Goal: Task Accomplishment & Management: Manage account settings

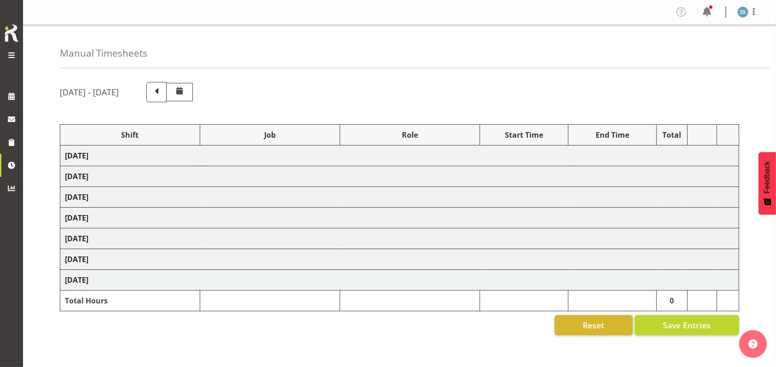
select select "26078"
select select "10587"
select select "47"
select select "26078"
select select "10587"
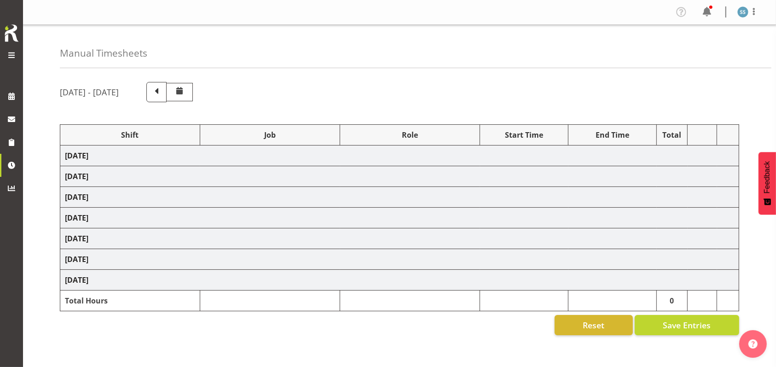
select select "47"
select select "48116"
select select "10587"
select select "47"
select select "48116"
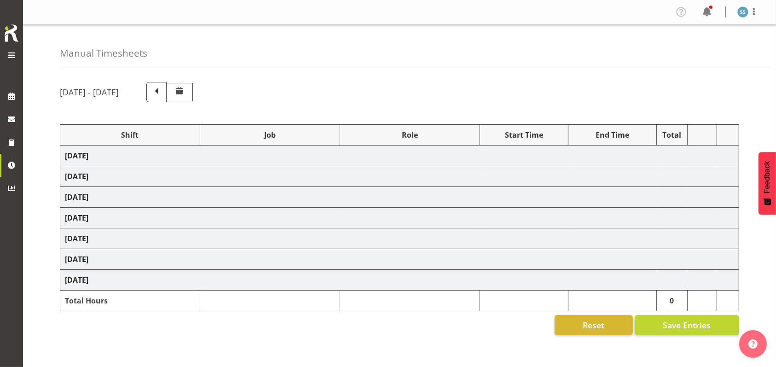
select select "10631"
select select "48116"
select select "10631"
select select "47"
select select "48116"
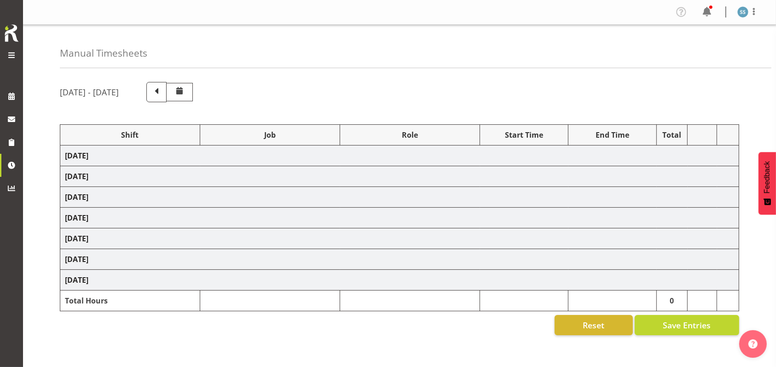
select select "9426"
select select "47"
select select "48116"
select select "10587"
select select "47"
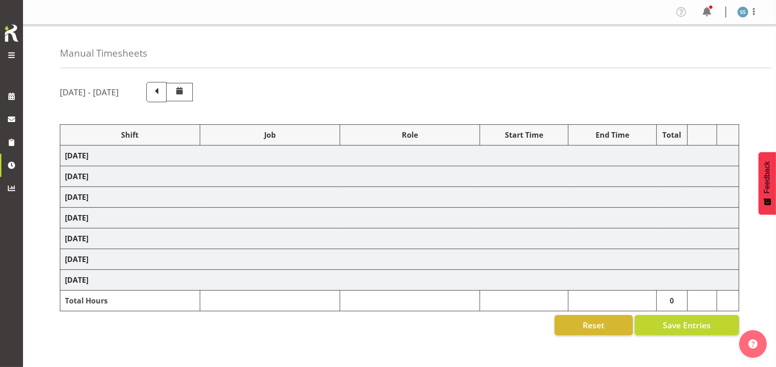
select select "48116"
select select "9426"
select select "47"
select select "56692"
select select "10499"
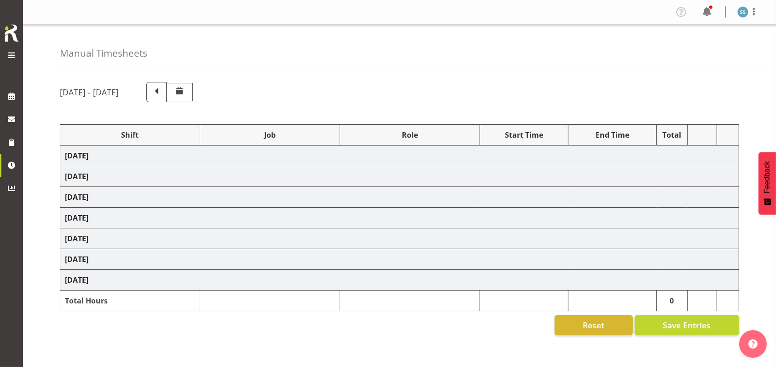
select select "47"
select select "26078"
select select "10587"
select select "47"
select select "48116"
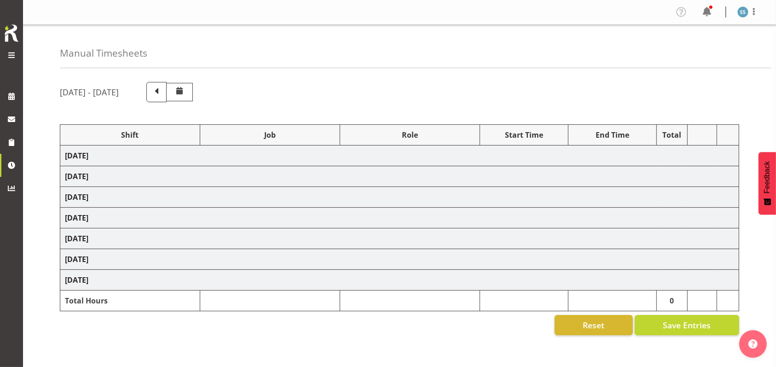
select select "9426"
select select "47"
select select "41604"
select select "10527"
select select "47"
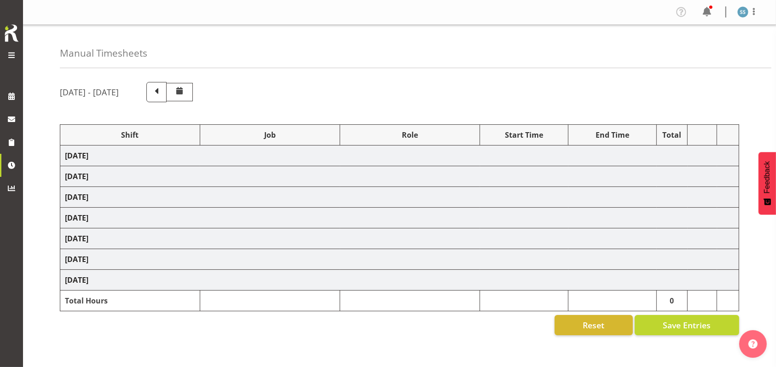
select select "56692"
select select "10499"
select select "47"
select select "26078"
select select "10587"
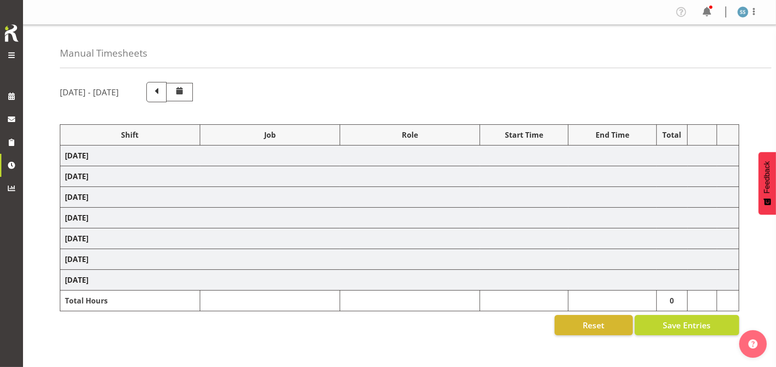
select select "47"
select select "48116"
select select "10587"
select select "47"
select select "56692"
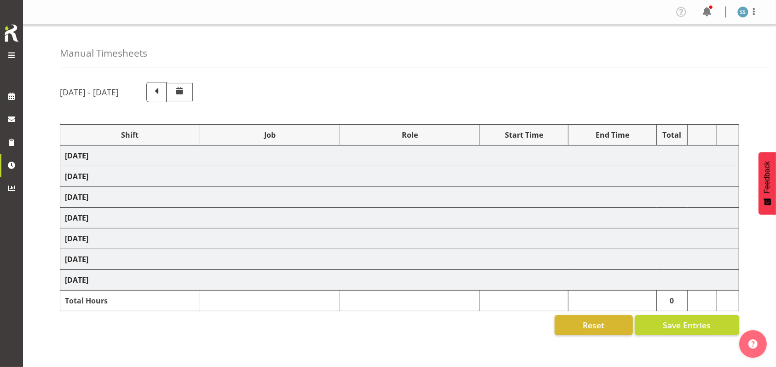
select select "10499"
select select "47"
select select "26078"
select select "10587"
select select "47"
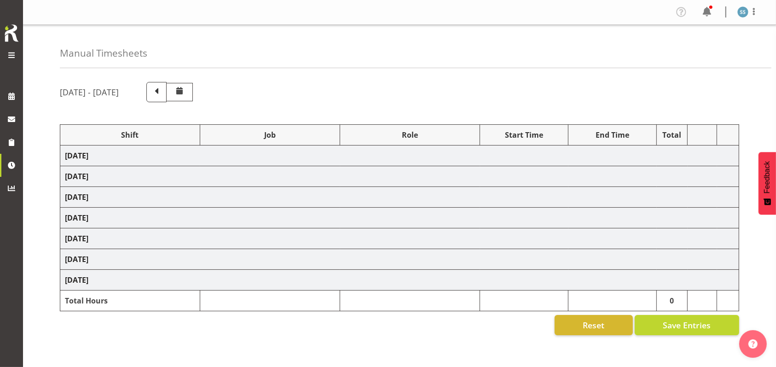
select select "26078"
select select "10527"
select select "47"
select select "26078"
select select "10587"
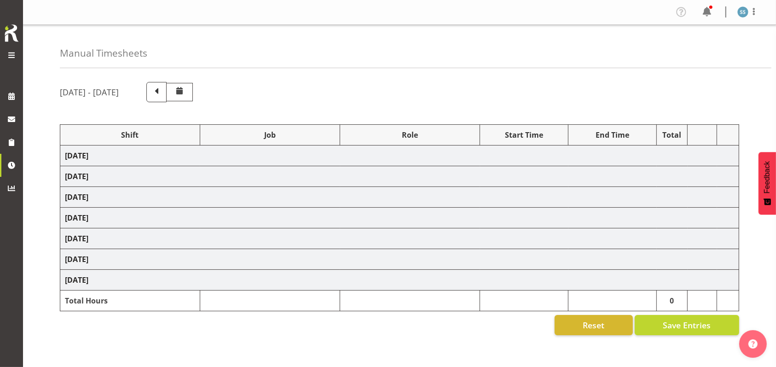
select select "47"
select select "48116"
select select "10587"
select select "47"
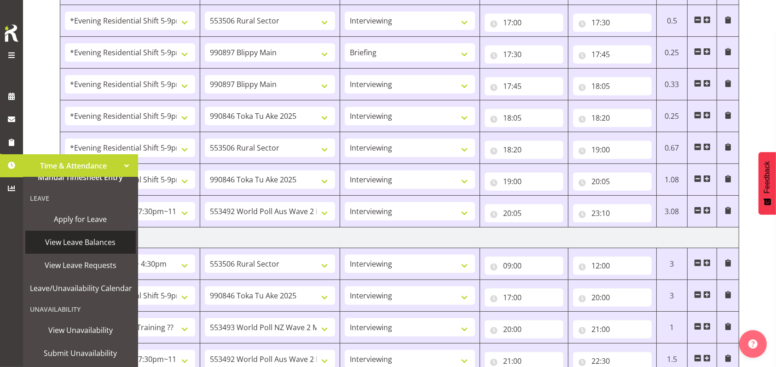
scroll to position [64, 0]
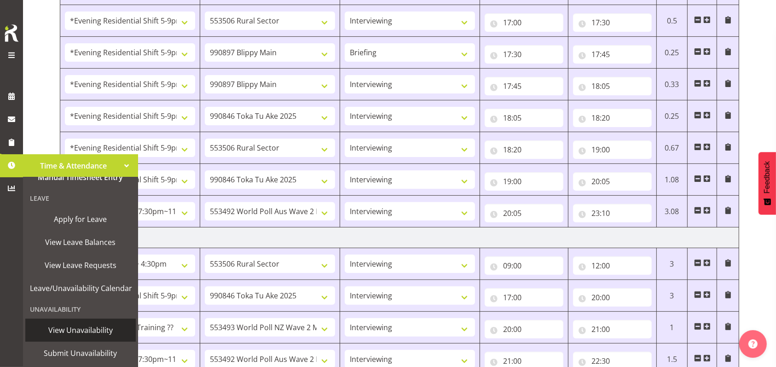
click at [77, 323] on span "View Unavailability" at bounding box center [80, 330] width 101 height 14
